Goal: Register for event/course

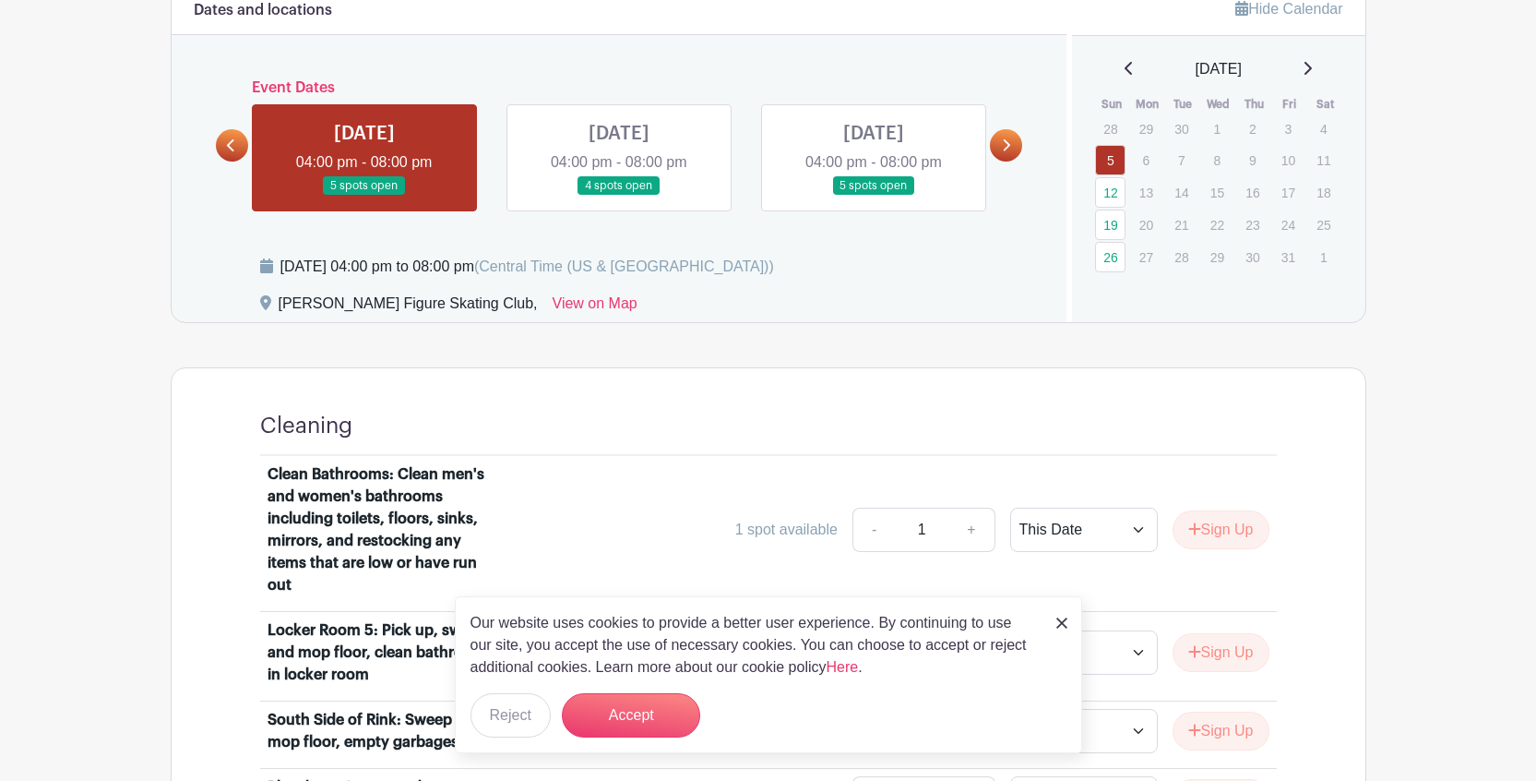
scroll to position [715, 0]
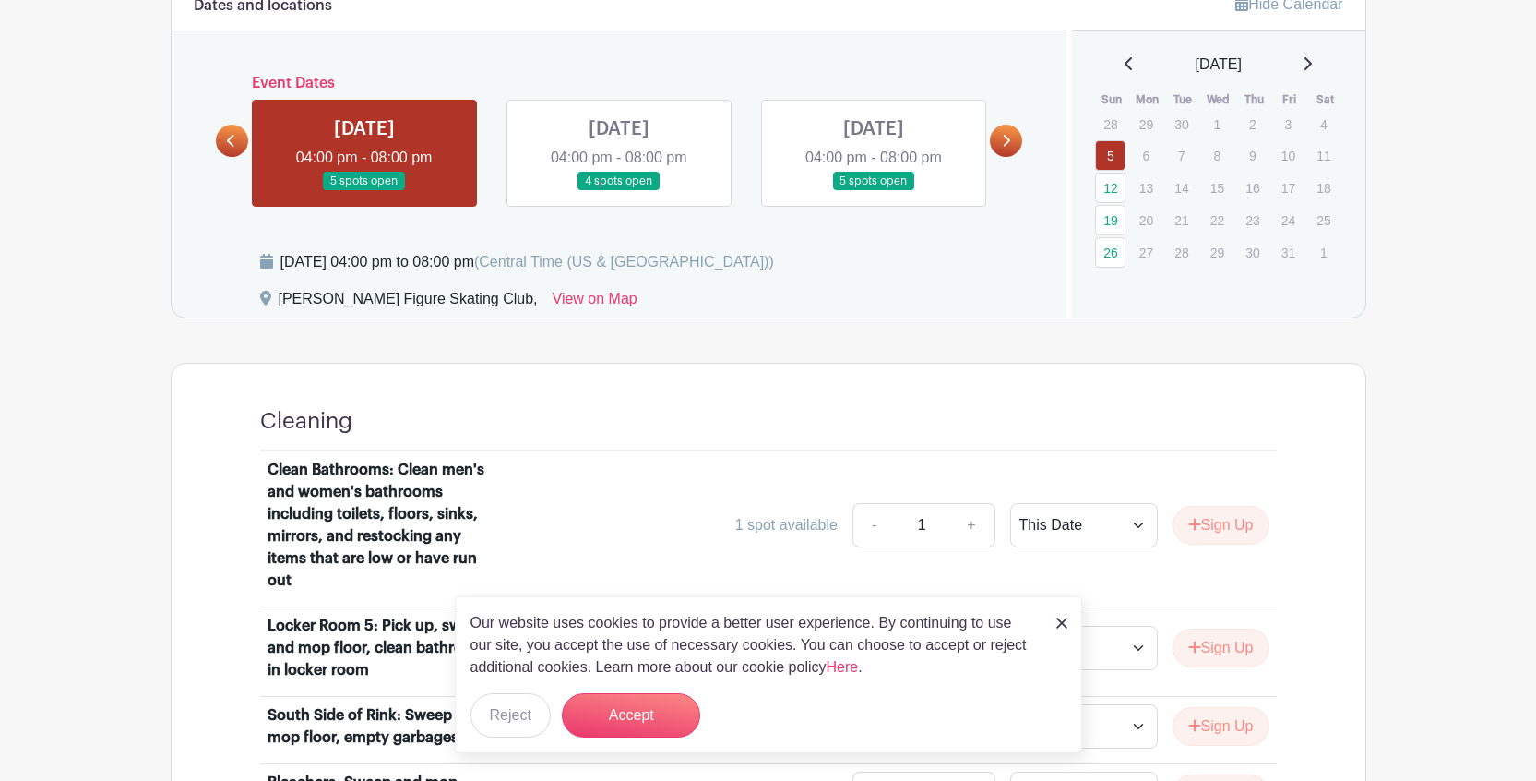
click at [874, 191] on link at bounding box center [874, 191] width 0 height 0
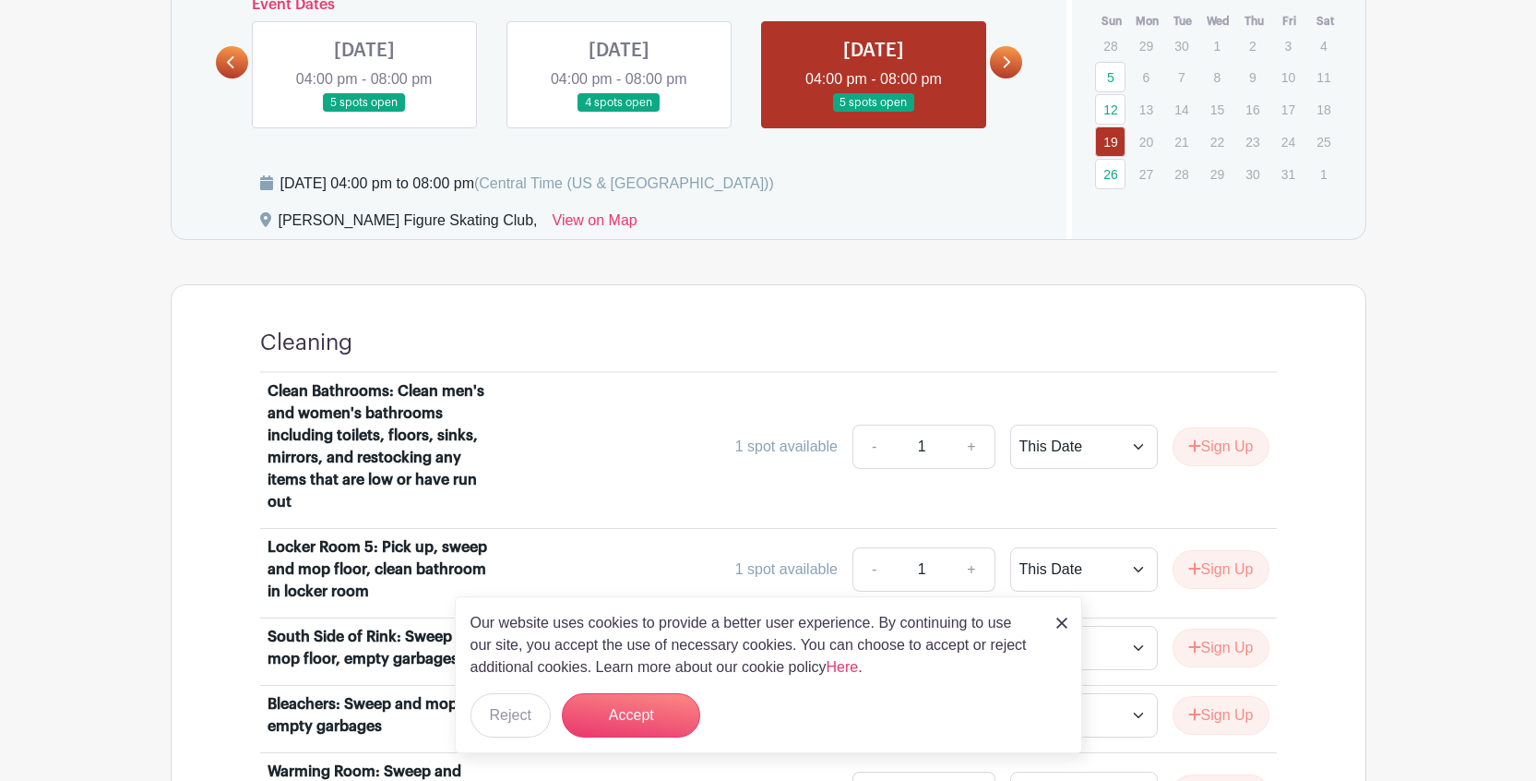
scroll to position [797, 0]
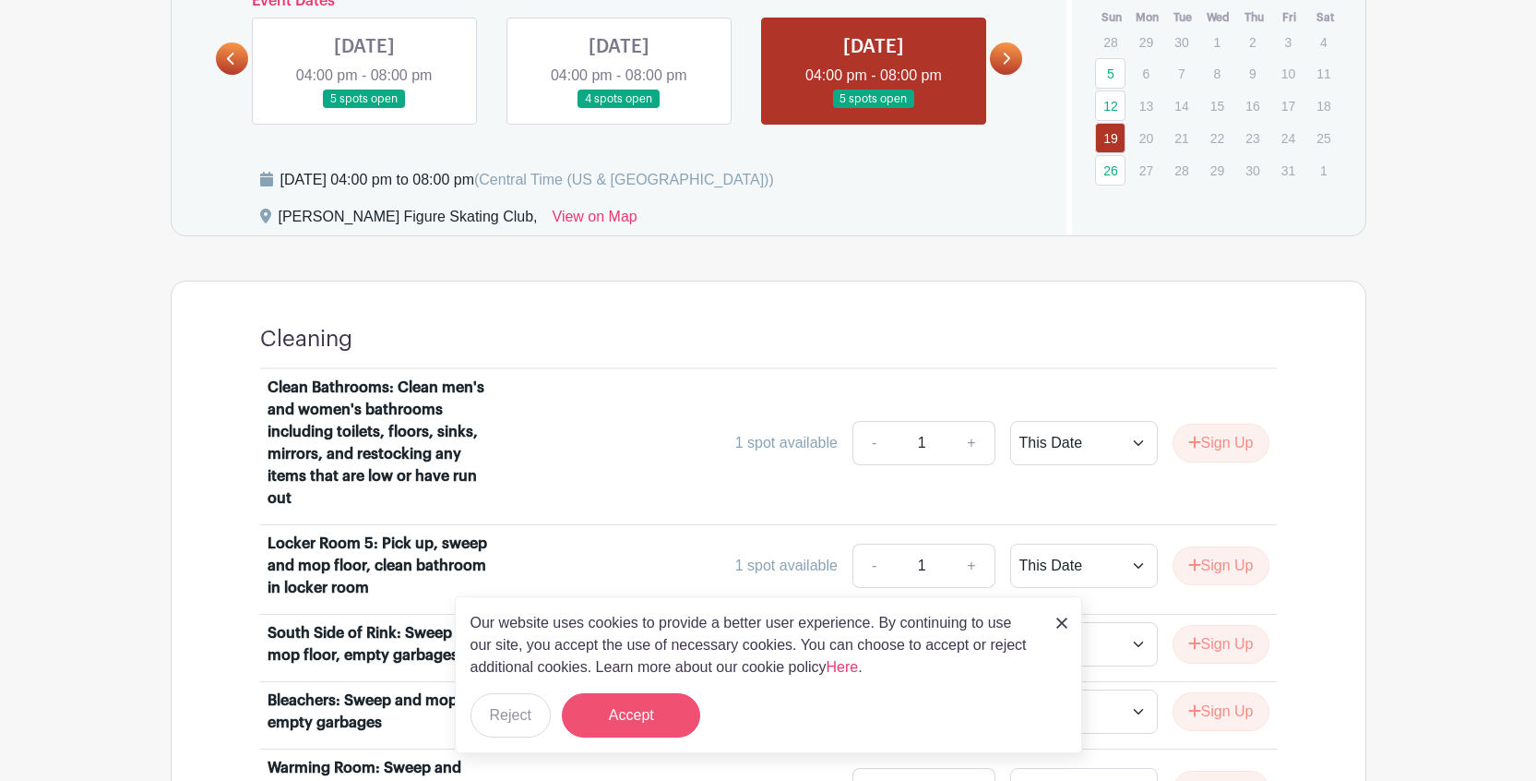
click at [640, 725] on button "Accept" at bounding box center [631, 715] width 138 height 44
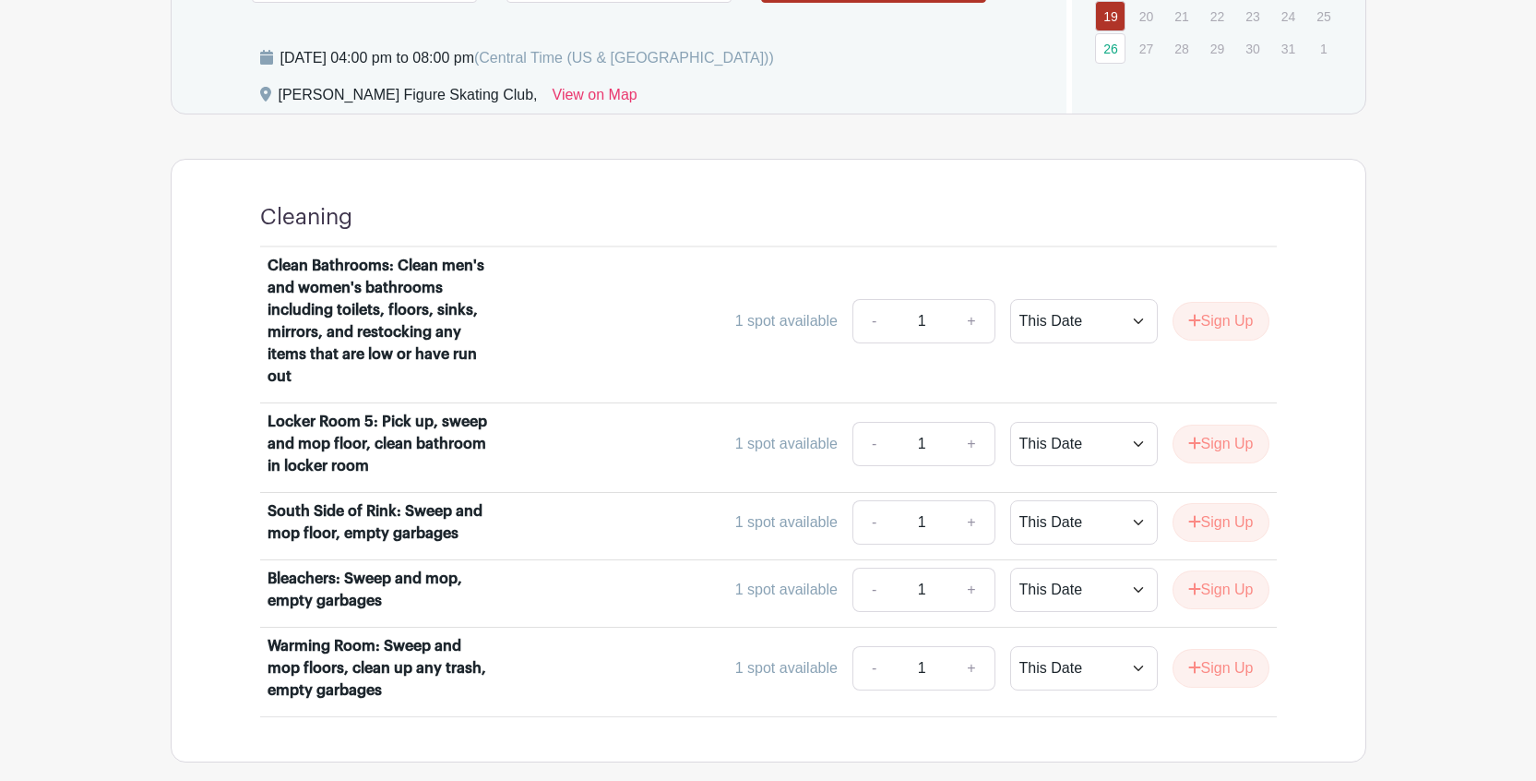
scroll to position [921, 0]
click at [1219, 442] on button "Sign Up" at bounding box center [1221, 442] width 97 height 39
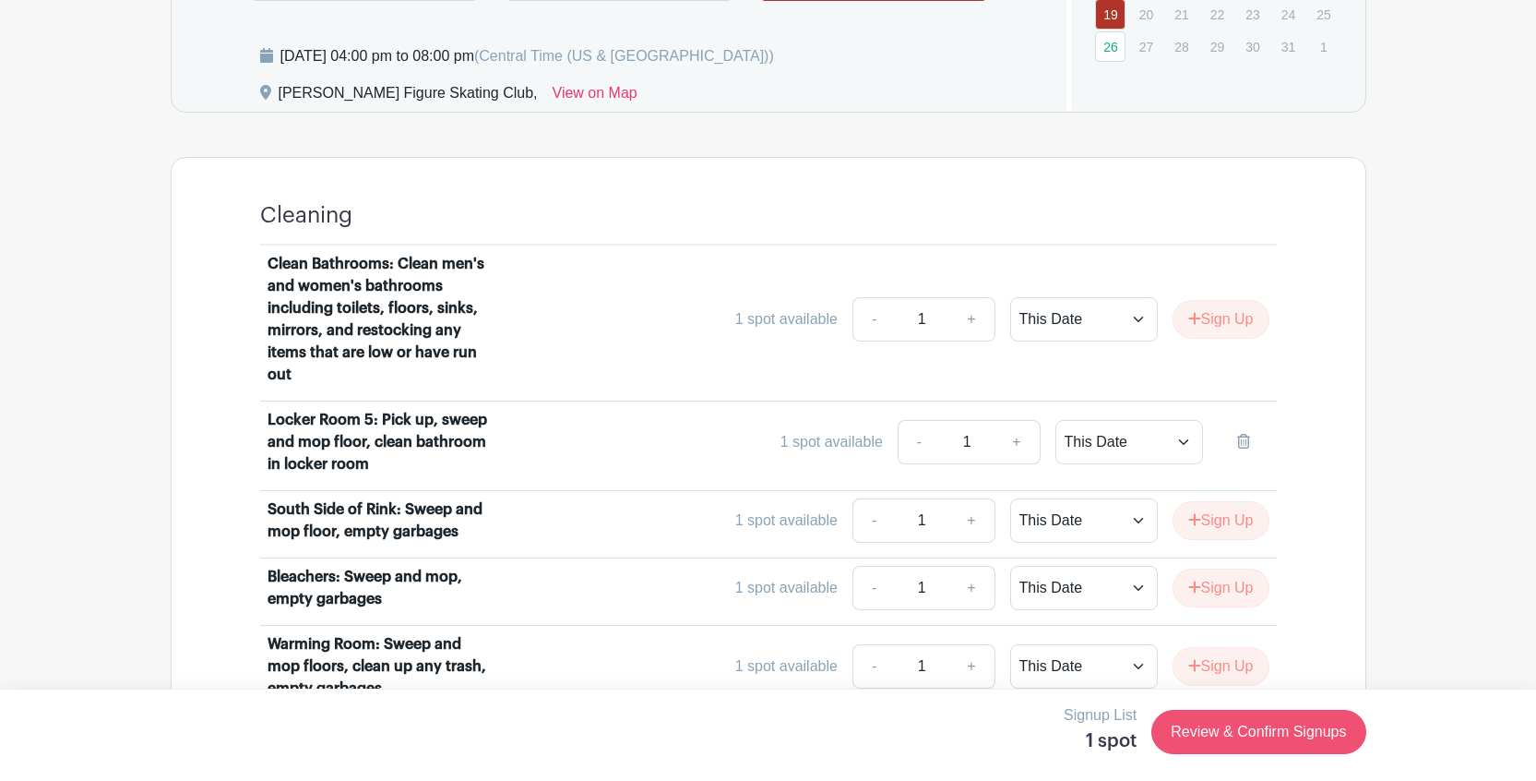
click at [1185, 734] on link "Review & Confirm Signups" at bounding box center [1259, 732] width 214 height 44
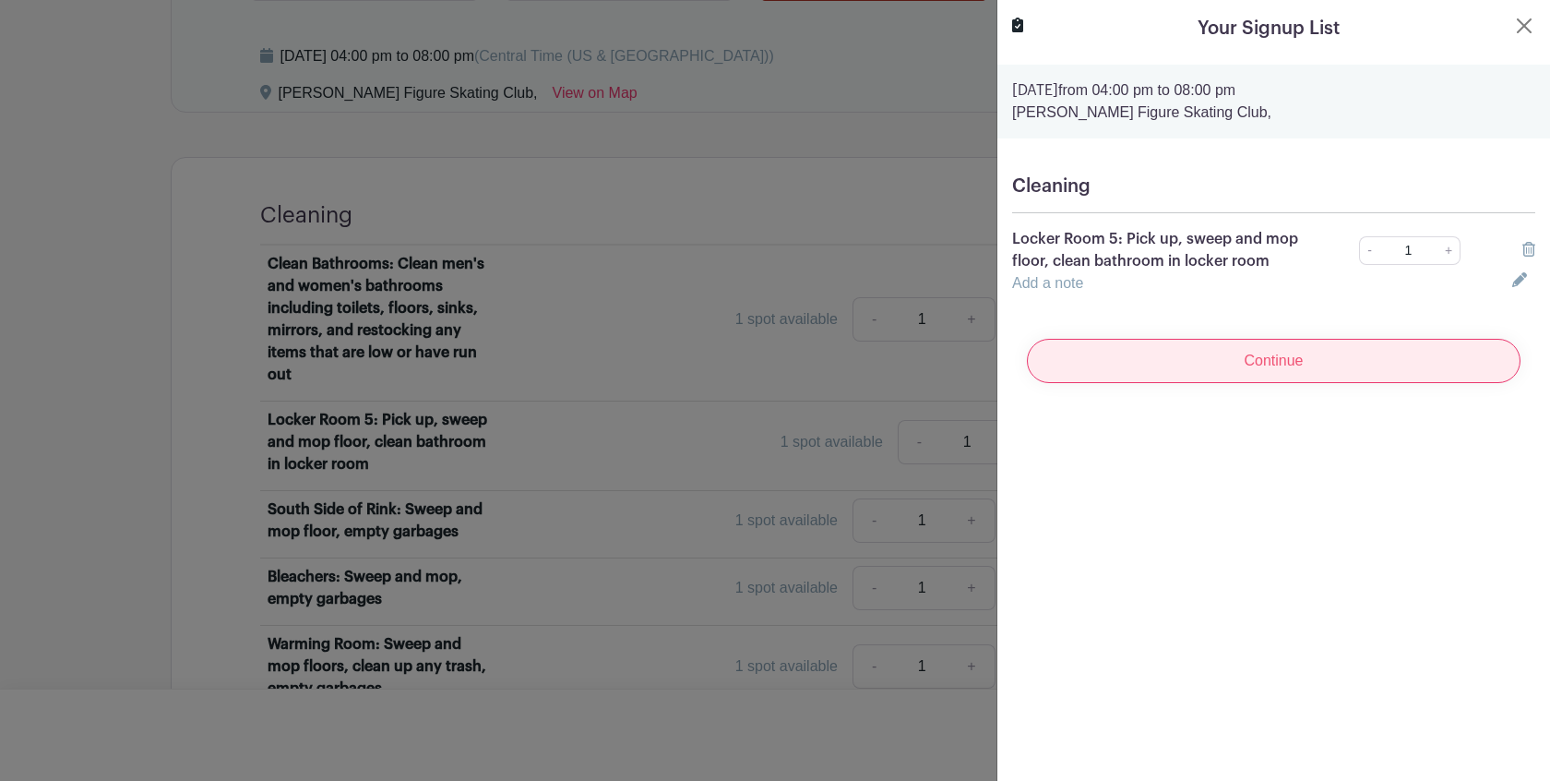
click at [1255, 370] on input "Continue" at bounding box center [1274, 361] width 494 height 44
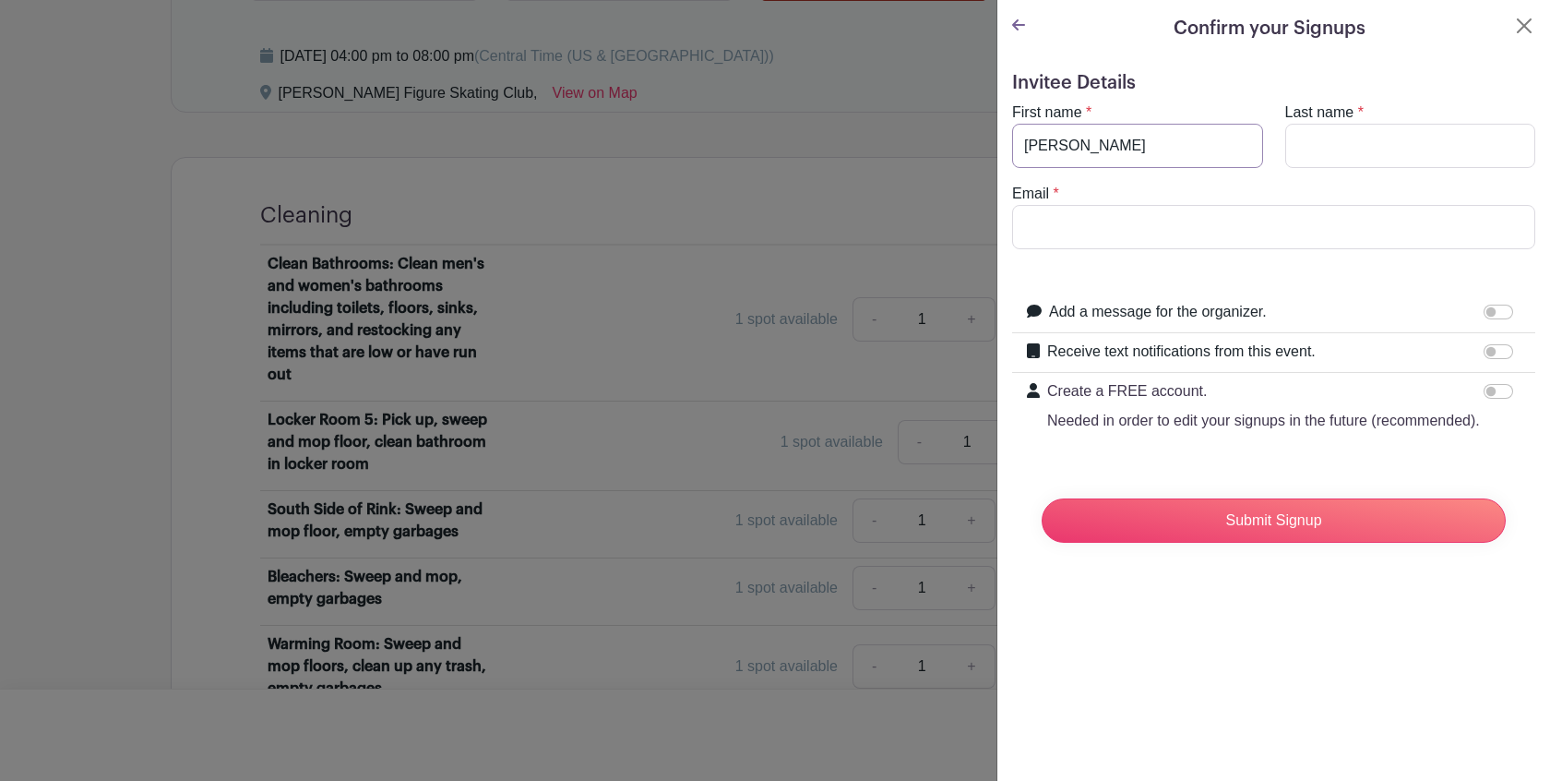
type input "[PERSON_NAME]"
type input "[PERSON_NAME][EMAIL_ADDRESS][DOMAIN_NAME]"
click at [1313, 432] on p "Needed in order to edit your signups in the future (recommended)." at bounding box center [1263, 421] width 433 height 22
click at [1484, 399] on input "Create a FREE account. Needed in order to edit your signups in the future (reco…" at bounding box center [1499, 391] width 30 height 15
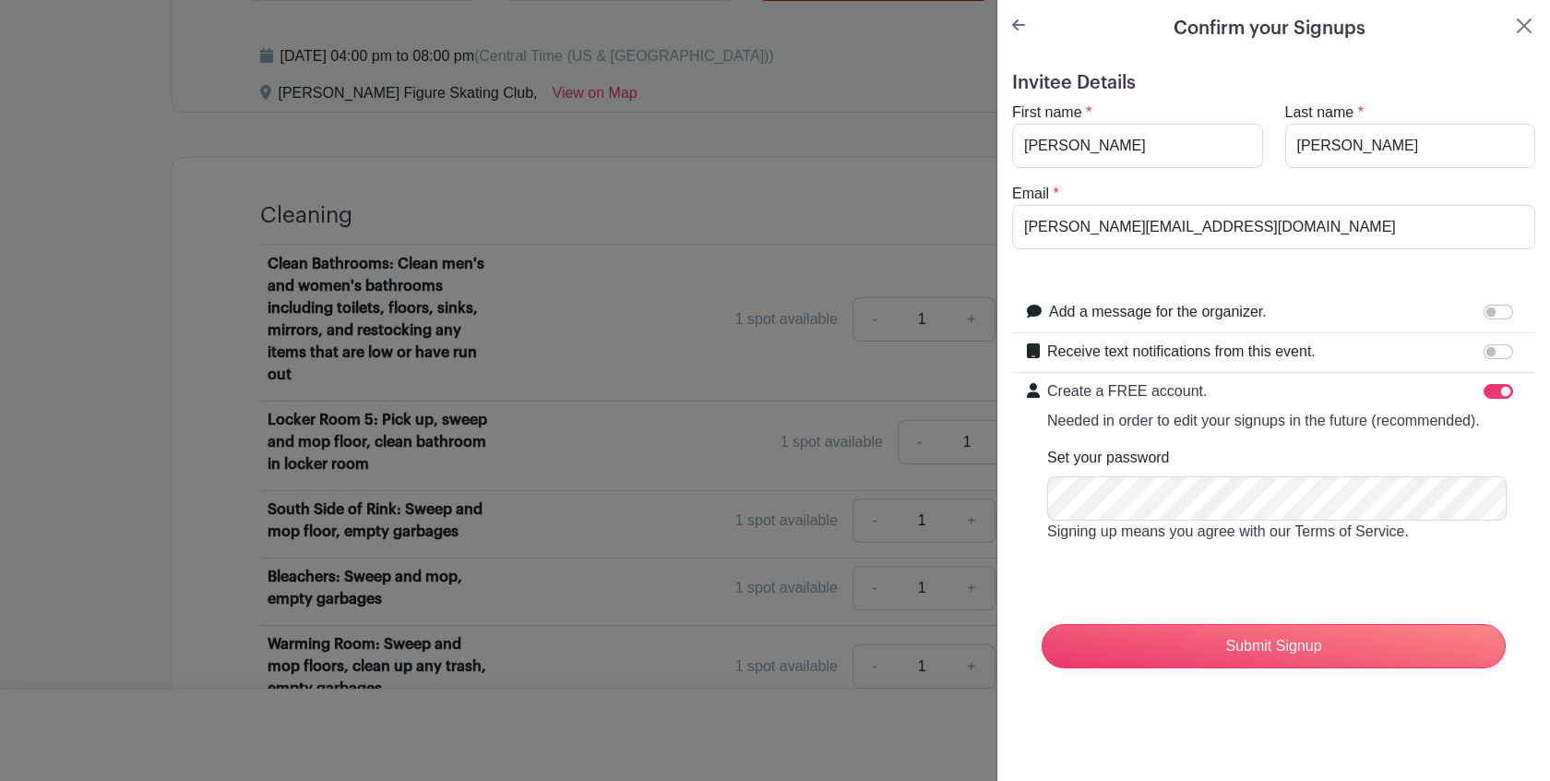
click at [1484, 385] on input "Create a FREE account. Needed in order to edit your signups in the future (reco…" at bounding box center [1499, 391] width 30 height 15
checkbox input "false"
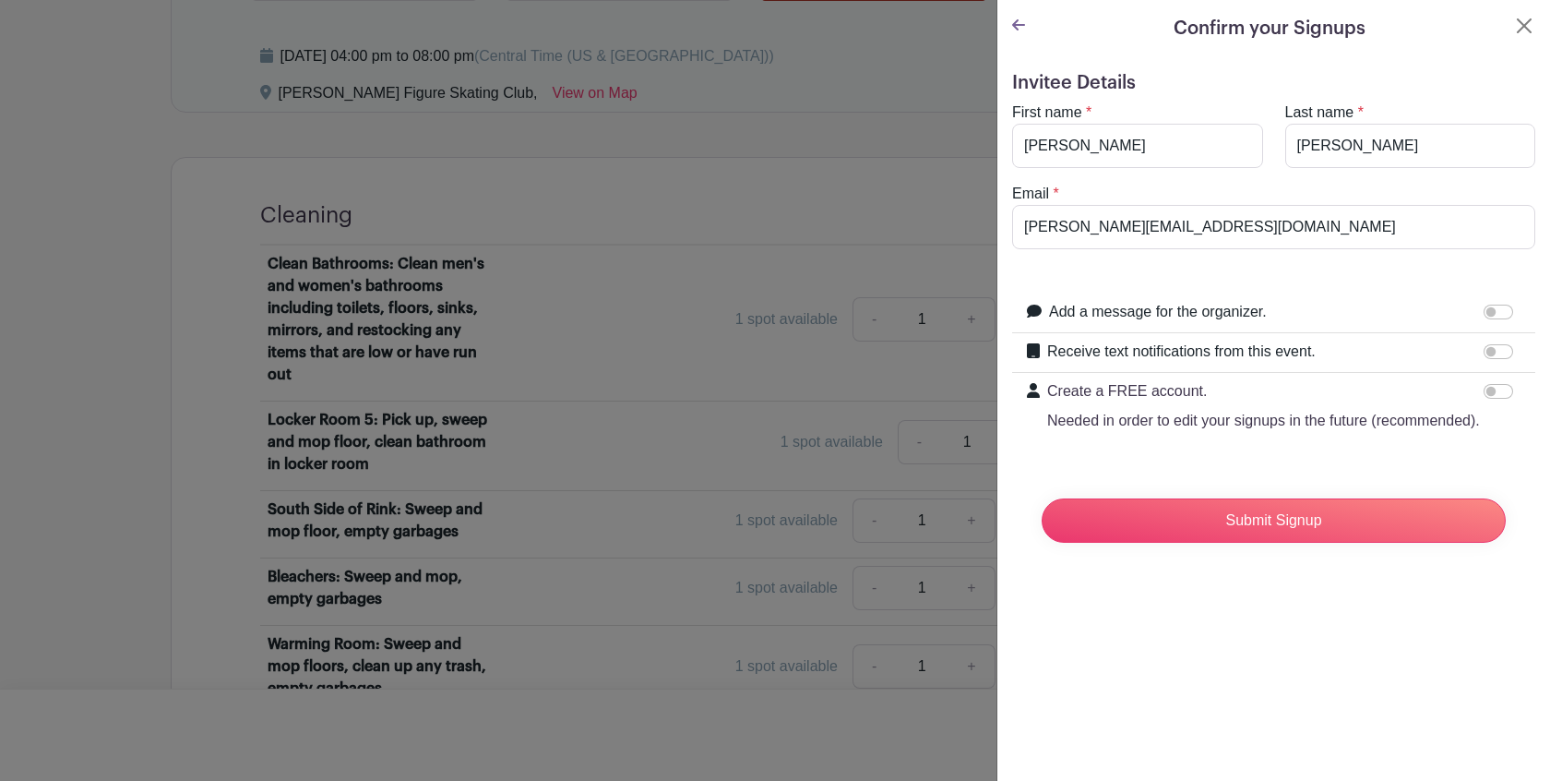
click at [1495, 351] on input "Receive text notifications from this event." at bounding box center [1499, 351] width 30 height 15
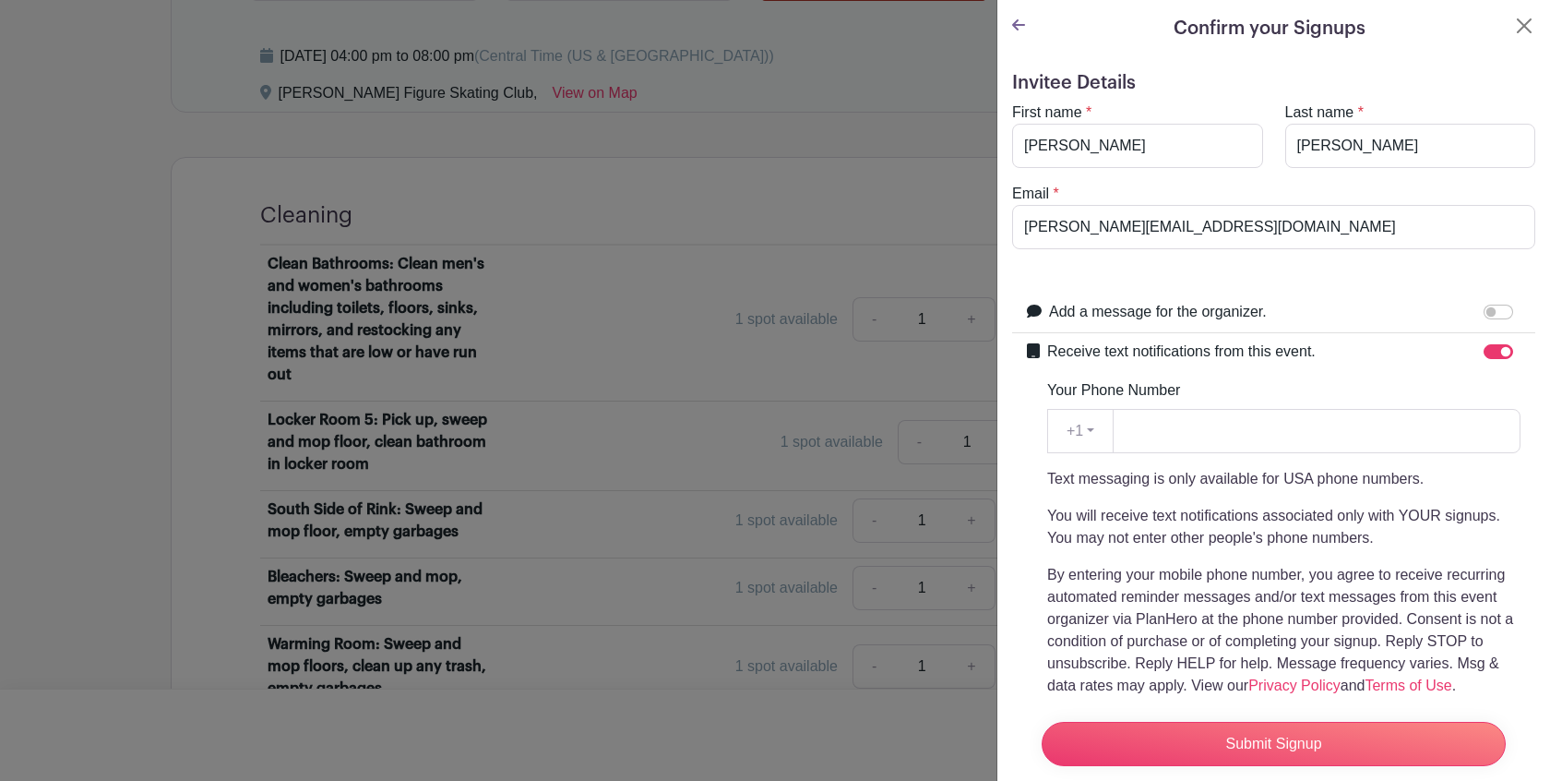
click at [1463, 351] on div "Receive text notifications from this event." at bounding box center [1283, 352] width 473 height 24
click at [1484, 353] on input "Receive text notifications from this event." at bounding box center [1499, 351] width 30 height 15
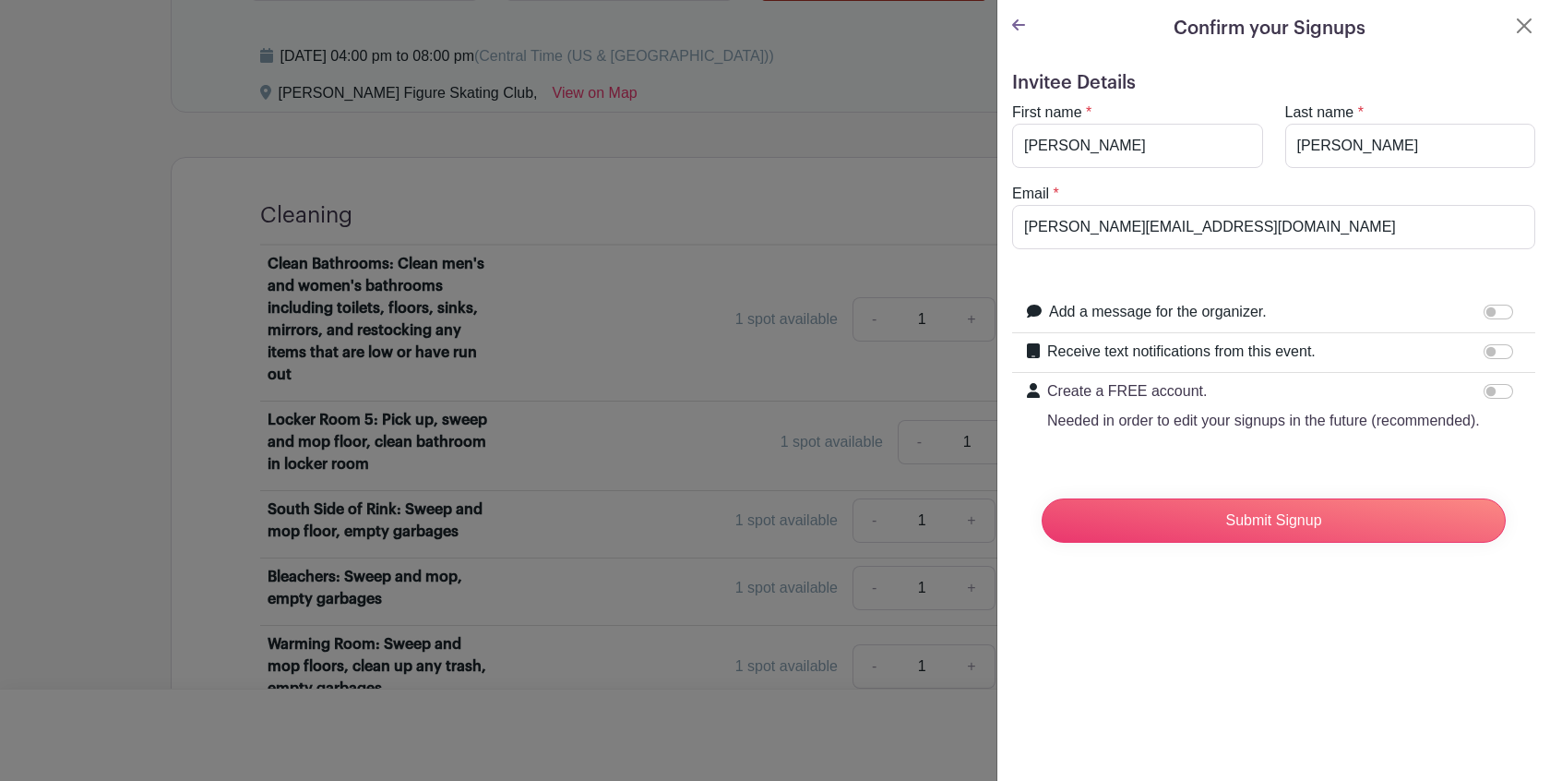
click at [1487, 353] on input "Receive text notifications from this event." at bounding box center [1499, 351] width 30 height 15
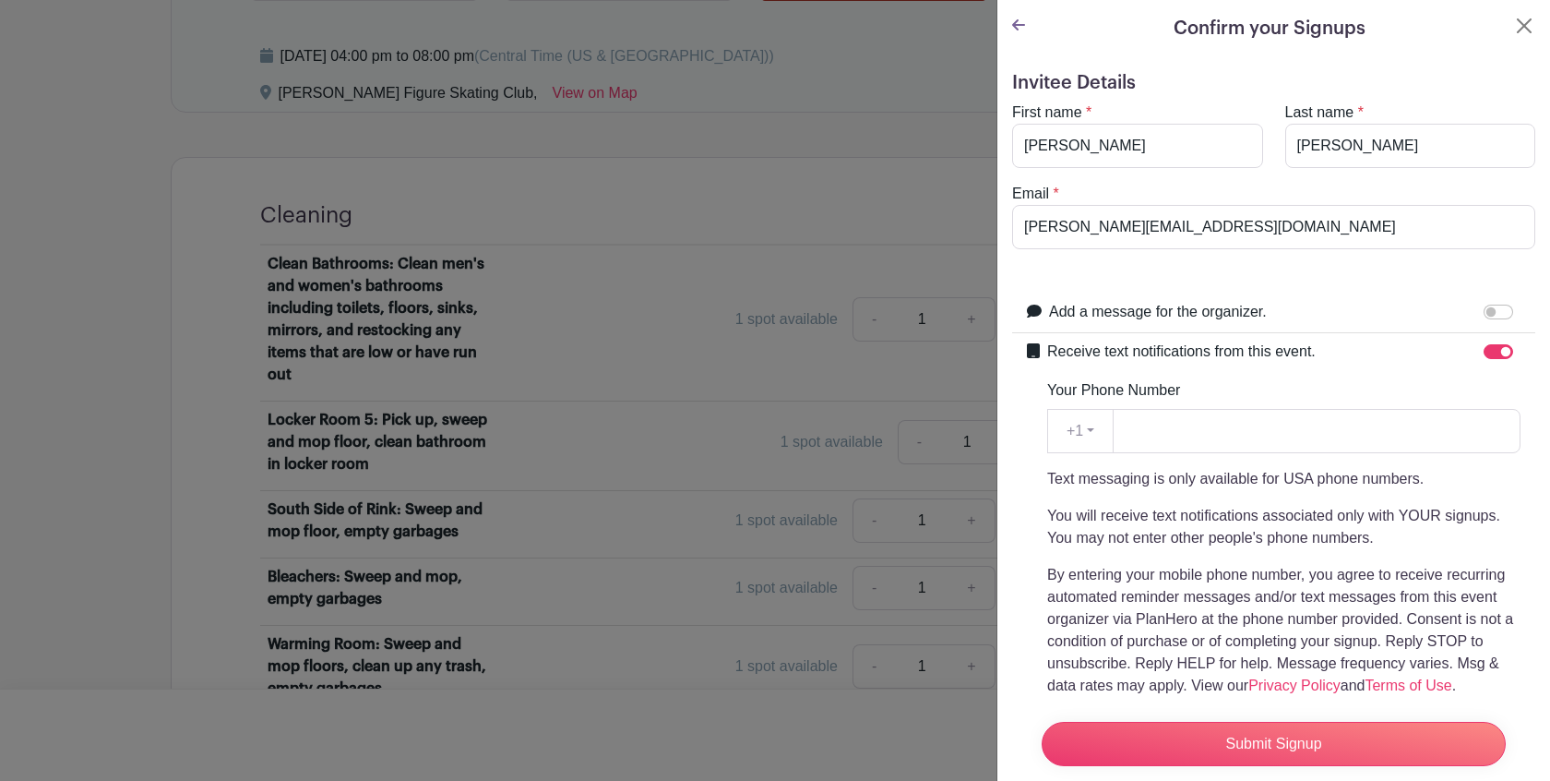
click at [1484, 357] on input "Receive text notifications from this event." at bounding box center [1499, 351] width 30 height 15
checkbox input "false"
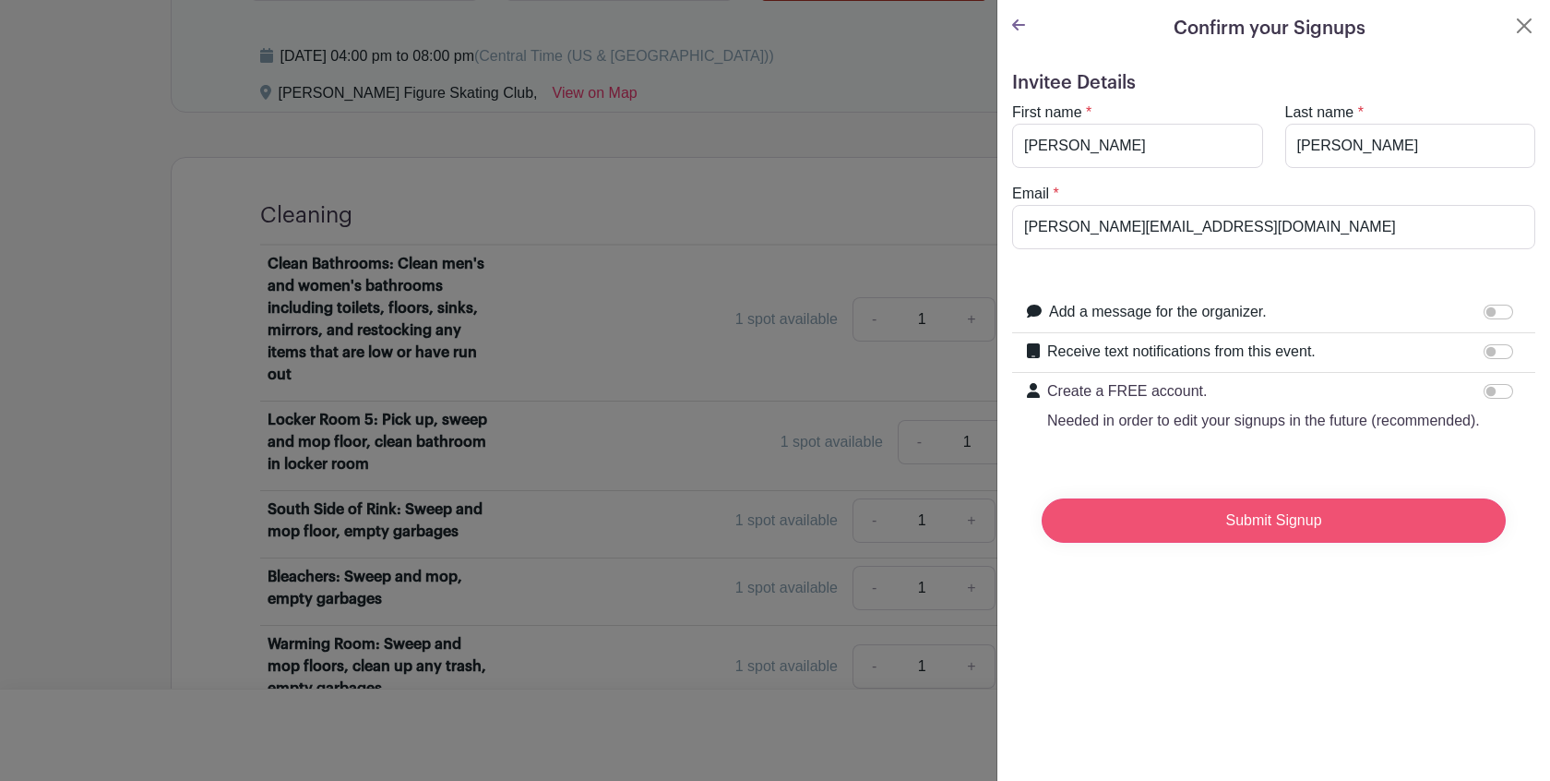
click at [1152, 543] on input "Submit Signup" at bounding box center [1274, 520] width 464 height 44
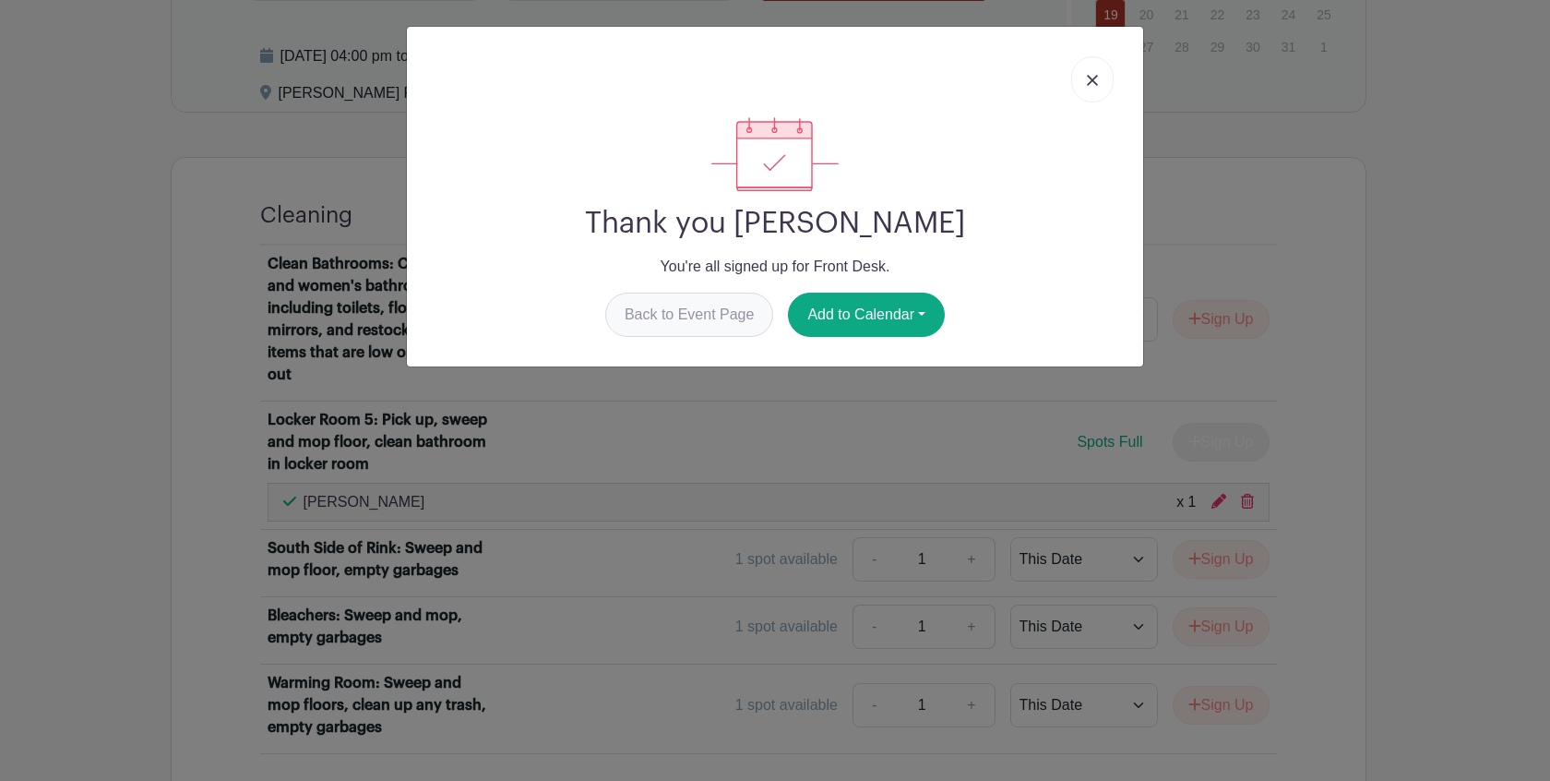
click at [711, 326] on link "Back to Event Page" at bounding box center [689, 314] width 169 height 44
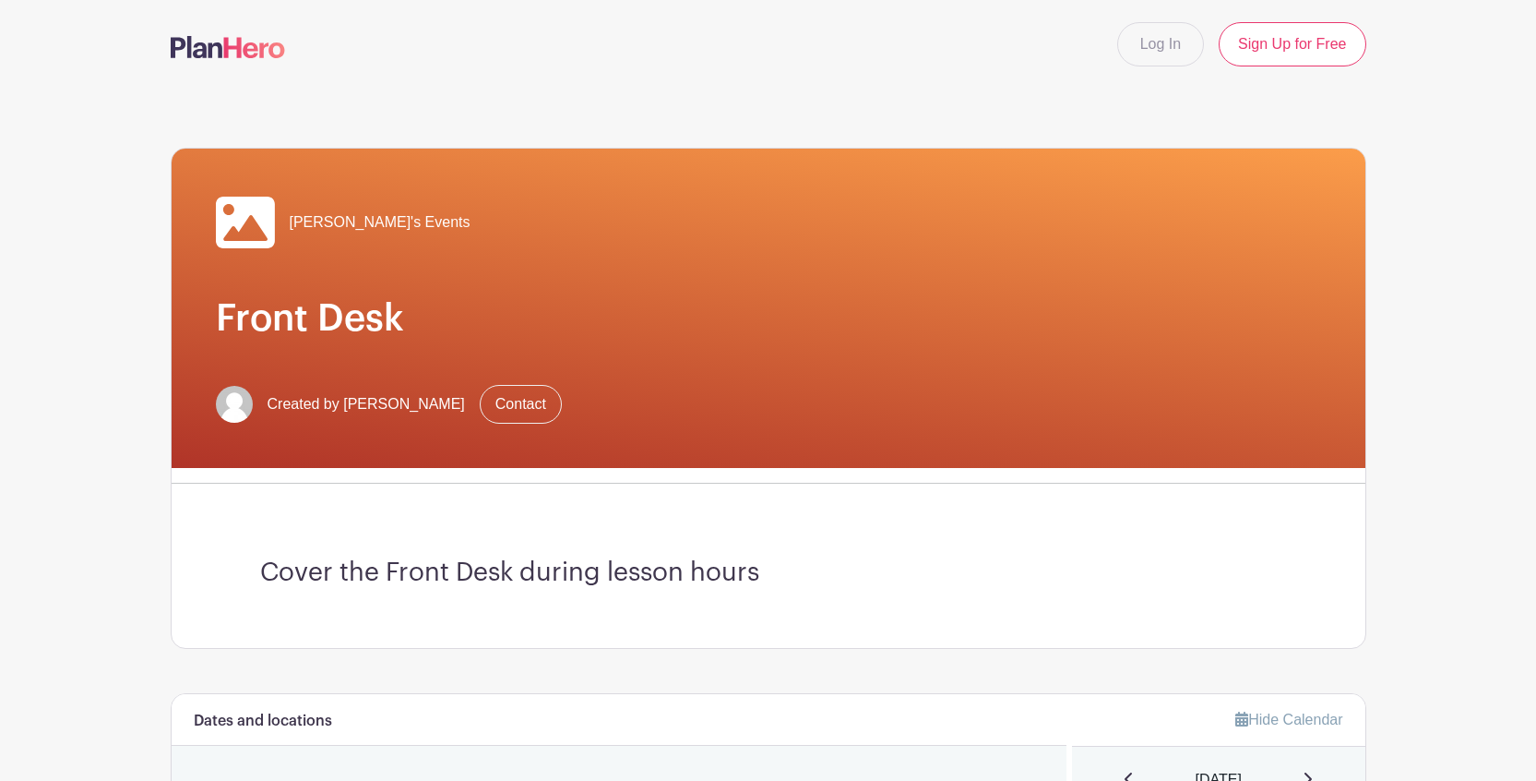
scroll to position [0, 0]
